Goal: Find specific page/section: Find specific page/section

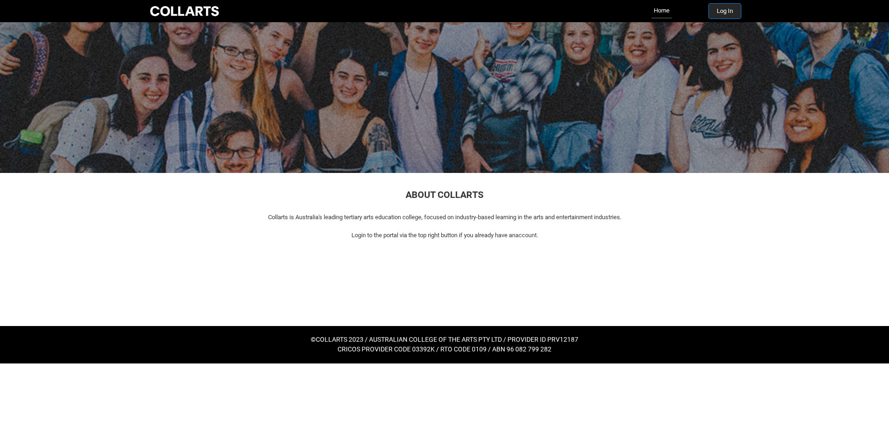
click at [733, 9] on button "Log In" at bounding box center [725, 11] width 32 height 15
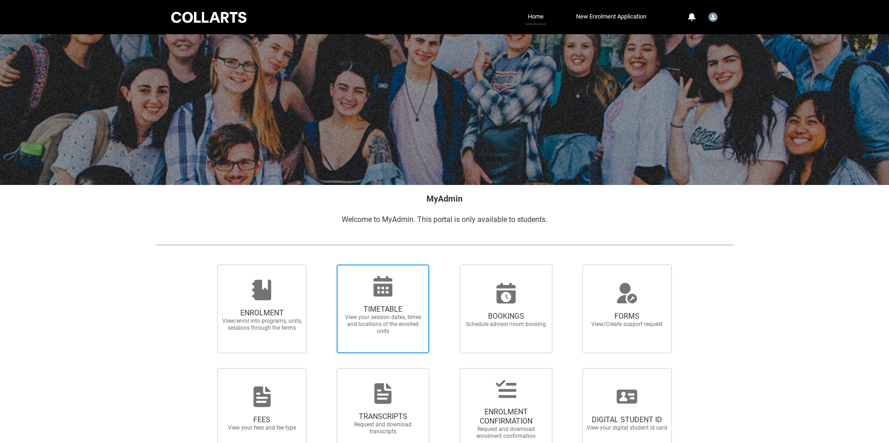
click at [361, 299] on span "TIMETABLE View your session dates, times and locations of the enrolled units" at bounding box center [382, 320] width 89 height 45
click at [325, 265] on input "TIMETABLE View your session dates, times and locations of the enrolled units" at bounding box center [324, 264] width 0 height 0
radio input "true"
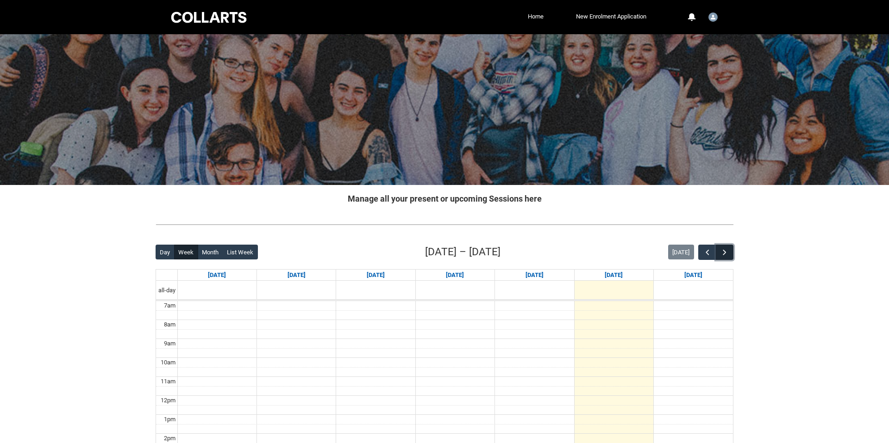
click at [729, 250] on button "button" at bounding box center [725, 252] width 18 height 15
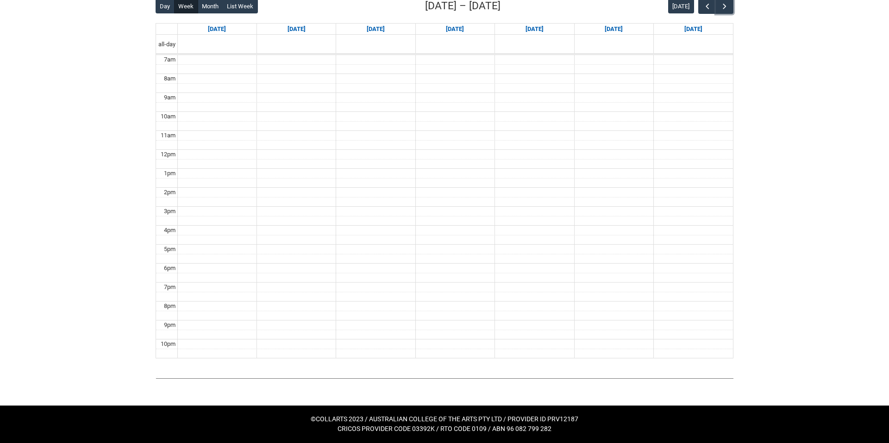
scroll to position [245, 0]
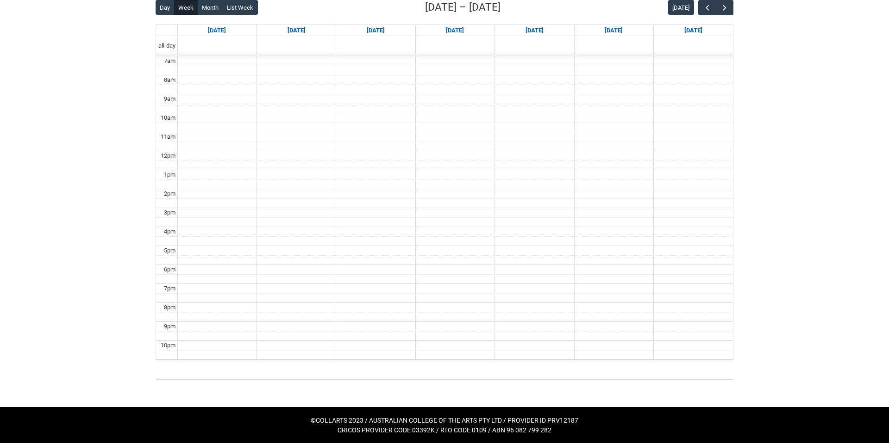
click at [776, 177] on div "Skip to Main Content Collarts Education Community Home New Enrolment Applicatio…" at bounding box center [444, 100] width 889 height 690
